Goal: Check status: Check status

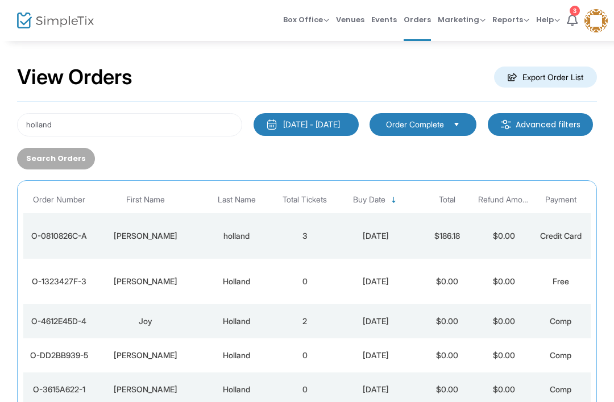
scroll to position [7, 0]
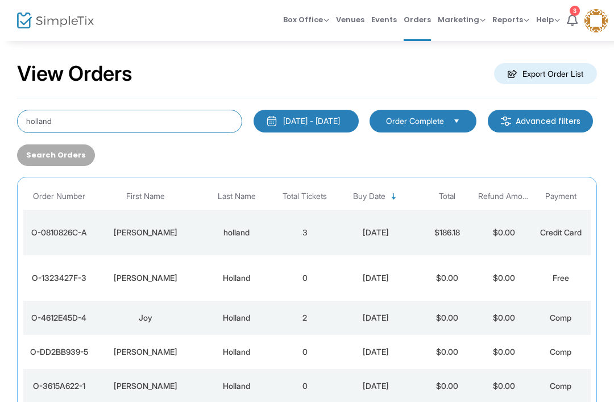
click at [124, 110] on input "holland" at bounding box center [129, 121] width 225 height 23
click at [43, 123] on input "holland" at bounding box center [129, 121] width 225 height 23
click at [40, 125] on input "holland" at bounding box center [129, 121] width 225 height 23
click at [39, 125] on input "holland" at bounding box center [129, 121] width 225 height 23
type input "[PERSON_NAME]"
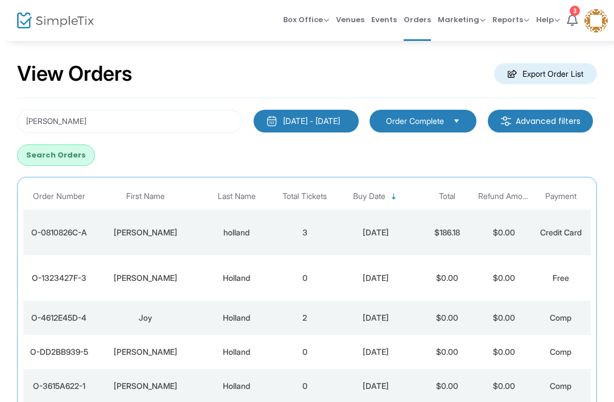
click at [95, 155] on button "Search Orders" at bounding box center [56, 156] width 78 height 22
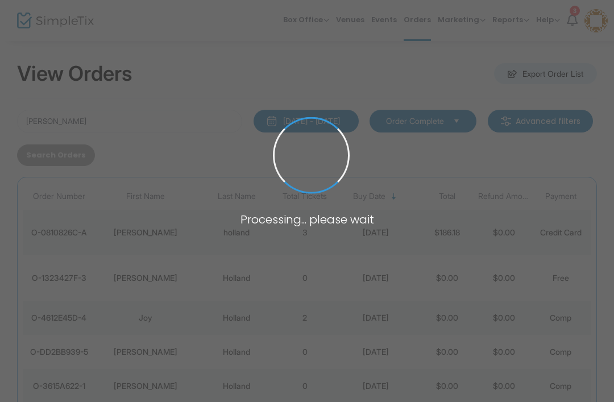
scroll to position [0, 0]
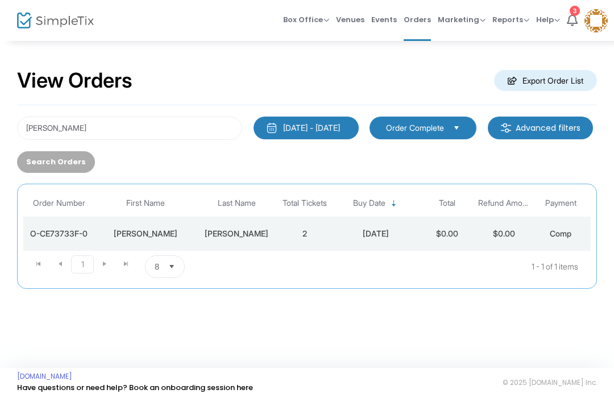
click at [532, 256] on kendo-pager-info "1 - 1 of 1 items" at bounding box center [438, 266] width 280 height 23
click at [543, 237] on div "Comp" at bounding box center [560, 233] width 51 height 11
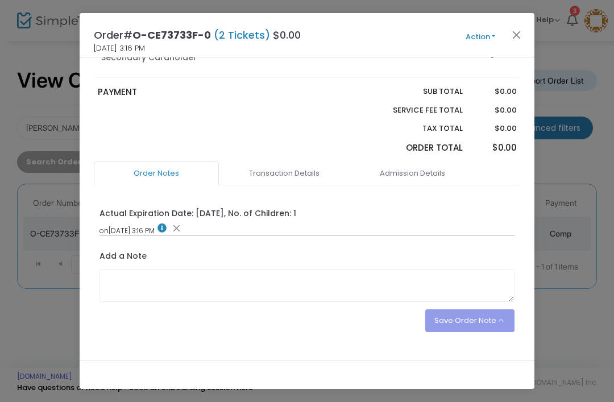
click at [422, 179] on link "Admission Details" at bounding box center [412, 174] width 125 height 24
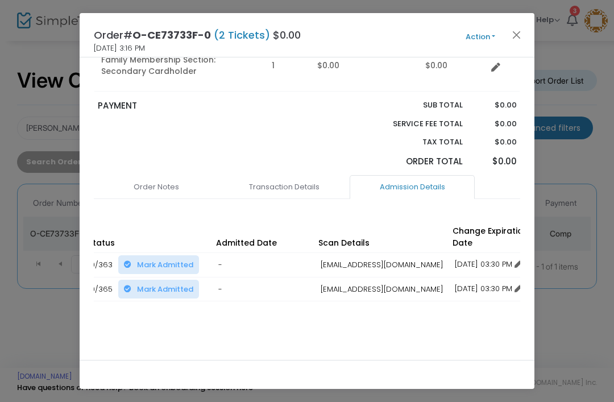
scroll to position [0, 219]
click at [522, 32] on button "Close" at bounding box center [517, 34] width 15 height 15
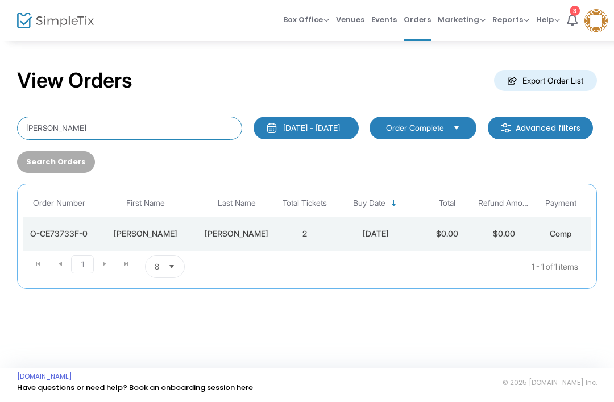
click at [118, 122] on input "[PERSON_NAME]" at bounding box center [129, 128] width 225 height 23
click at [42, 134] on input "[PERSON_NAME]" at bounding box center [129, 128] width 225 height 23
click at [41, 133] on input "[PERSON_NAME]" at bounding box center [129, 128] width 225 height 23
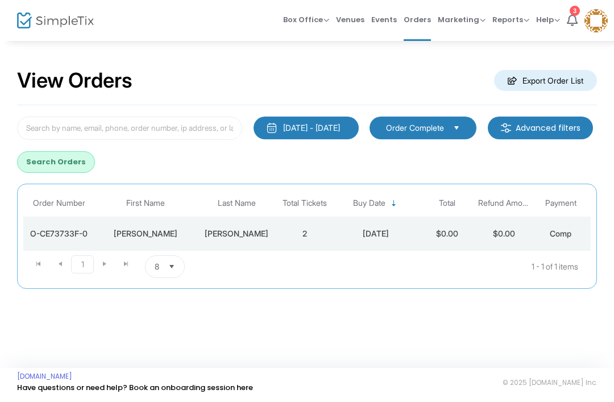
click at [95, 163] on button "Search Orders" at bounding box center [56, 162] width 78 height 22
